Goal: Complete application form: Complete application form

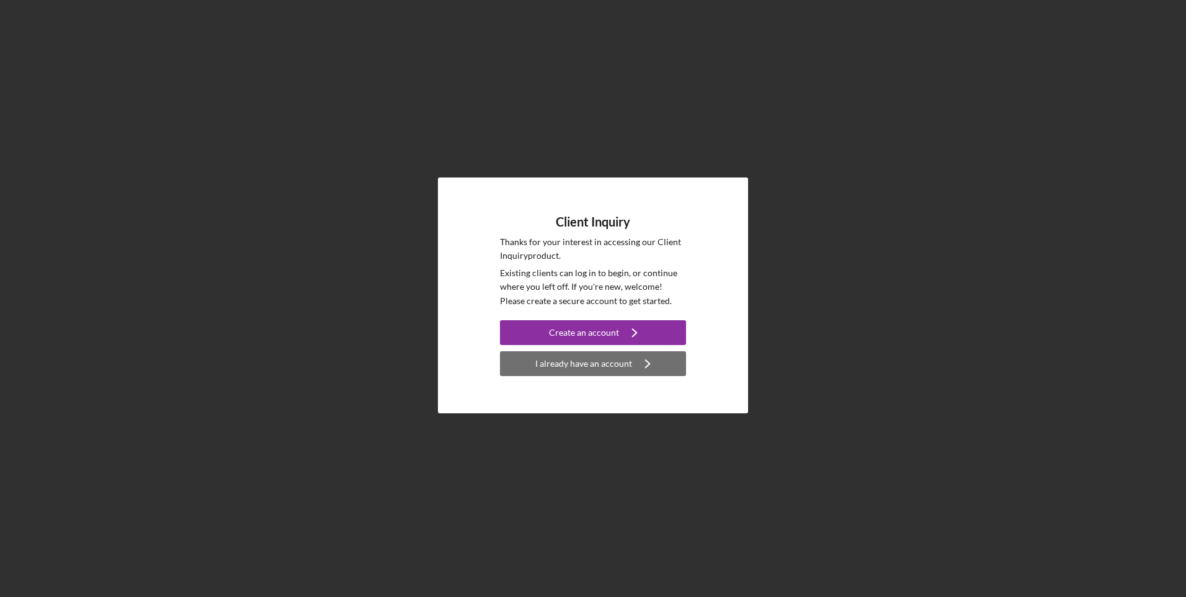
click at [613, 364] on div "I already have an account" at bounding box center [583, 363] width 97 height 25
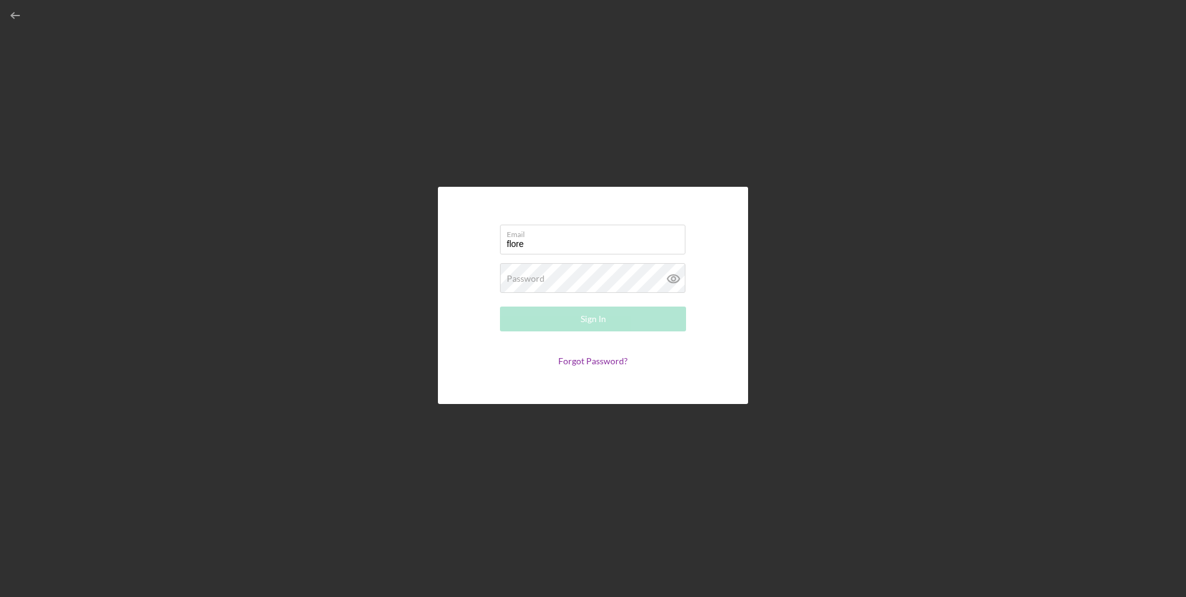
type input "[EMAIL_ADDRESS][DOMAIN_NAME]"
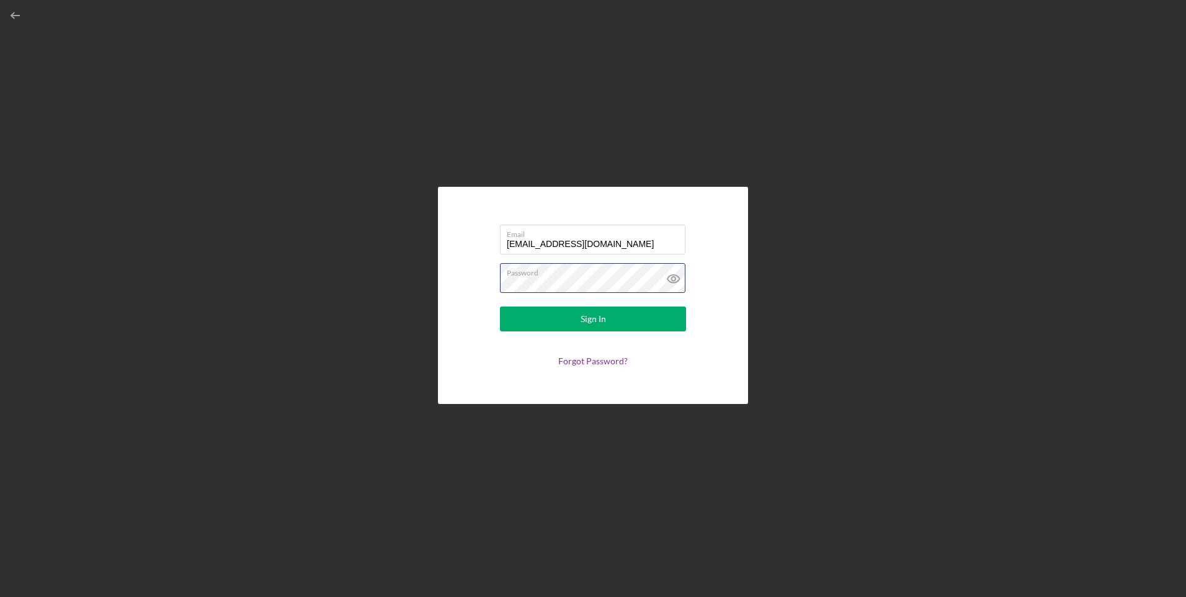
click at [500, 306] on button "Sign In" at bounding box center [593, 318] width 186 height 25
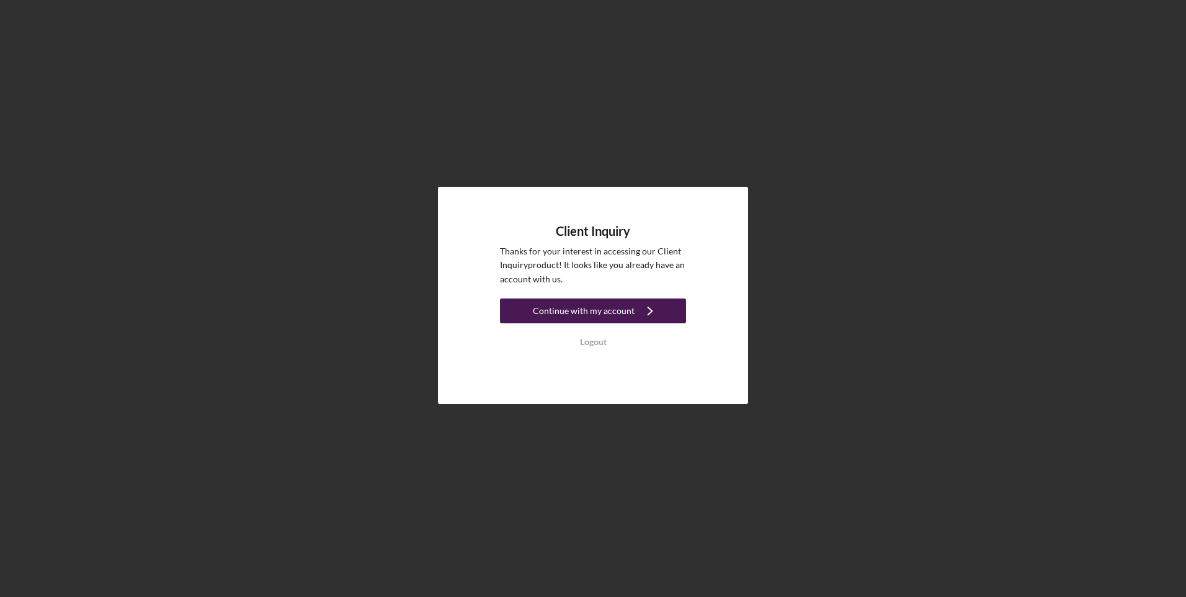
click at [568, 310] on div "Continue with my account" at bounding box center [584, 310] width 102 height 25
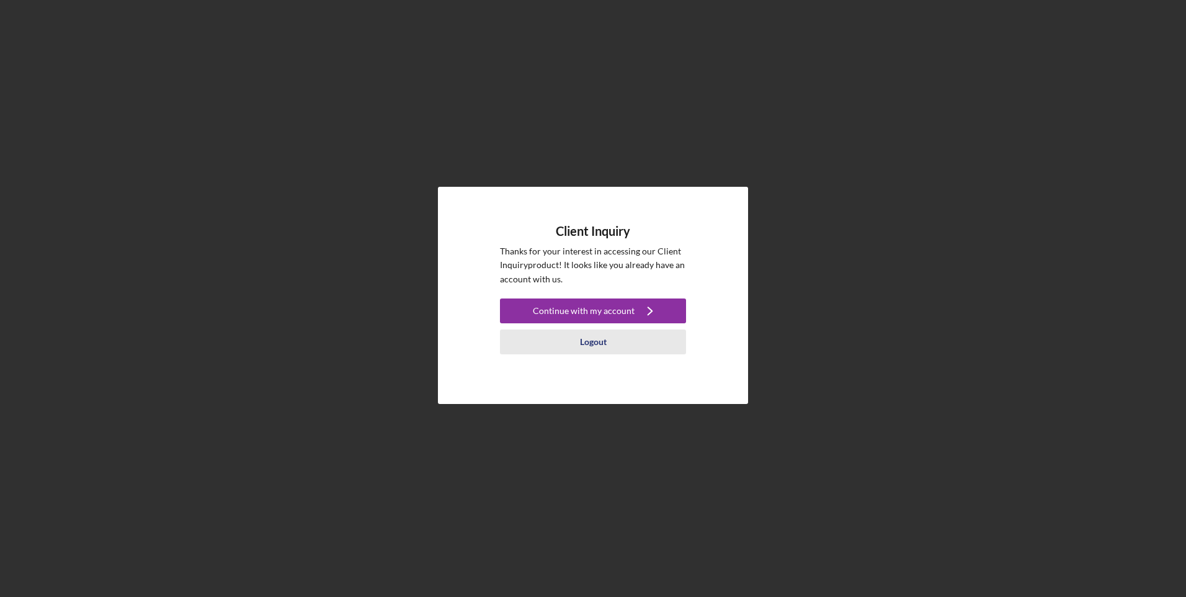
click at [600, 352] on div "Logout" at bounding box center [593, 341] width 27 height 25
